Goal: Information Seeking & Learning: Learn about a topic

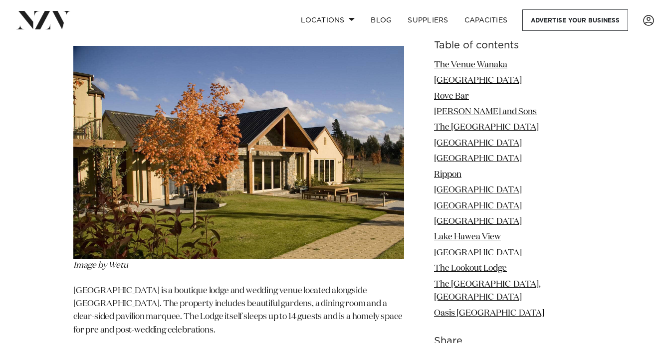
scroll to position [3628, 0]
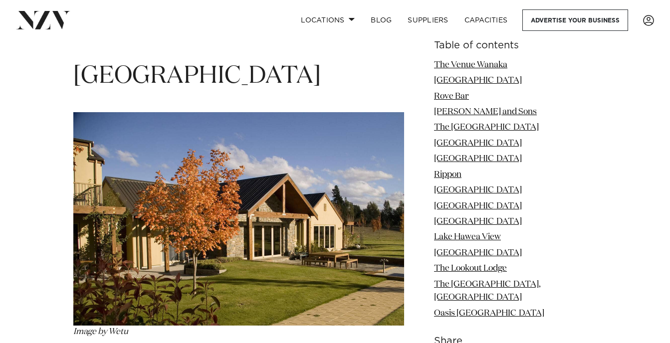
click at [479, 186] on li "[GEOGRAPHIC_DATA]" at bounding box center [515, 191] width 163 height 13
click at [481, 189] on link "[GEOGRAPHIC_DATA]" at bounding box center [478, 191] width 88 height 8
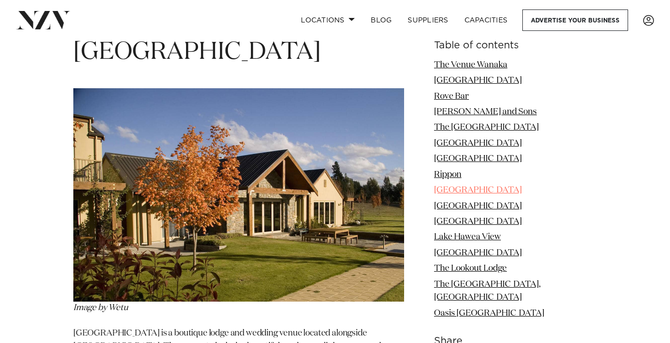
click at [481, 189] on link "[GEOGRAPHIC_DATA]" at bounding box center [478, 191] width 88 height 8
click at [301, 227] on img at bounding box center [238, 195] width 331 height 214
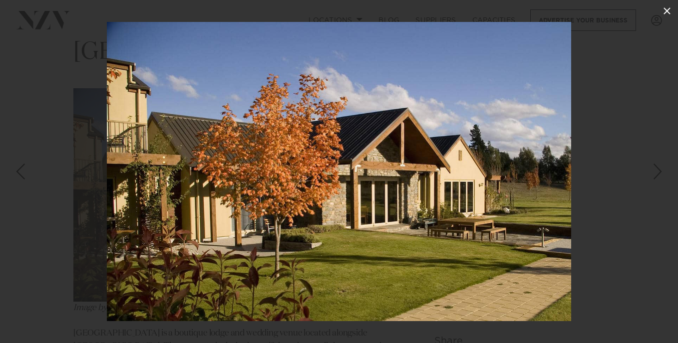
click at [664, 14] on icon at bounding box center [666, 10] width 7 height 7
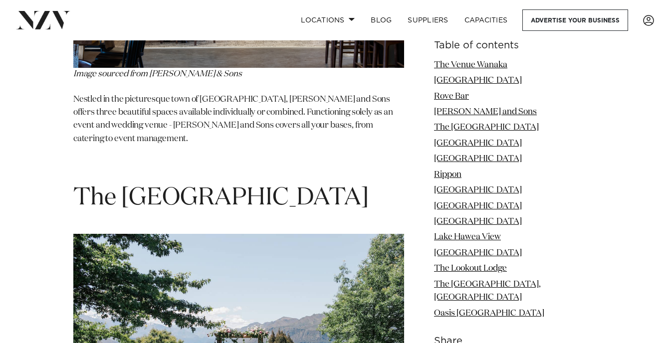
scroll to position [1969, 0]
